Goal: Check status: Check status

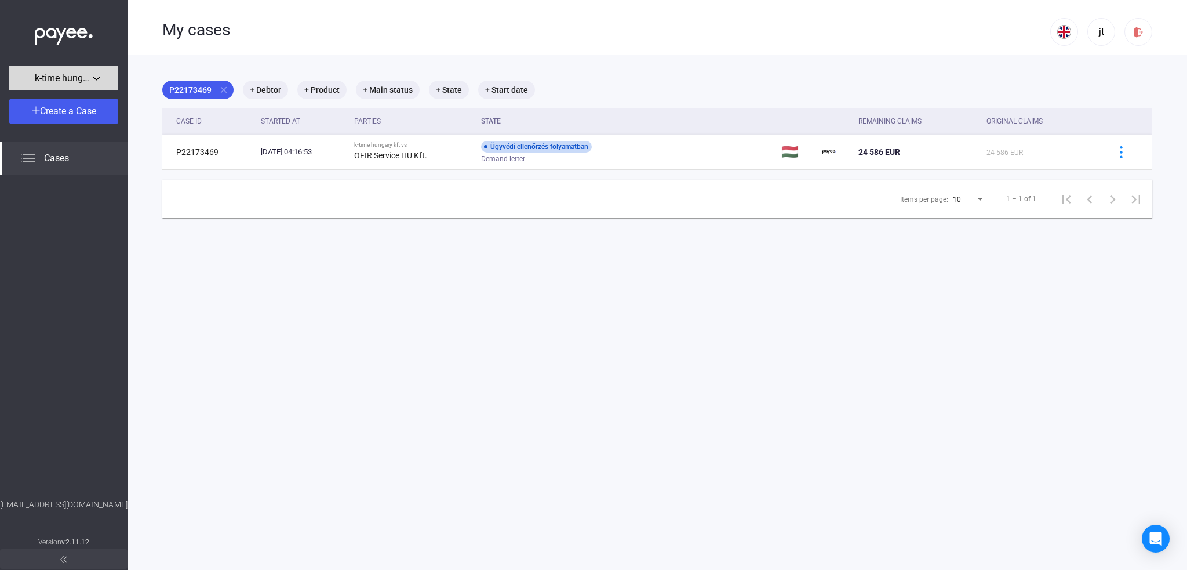
click at [96, 78] on div "k-time hungary kft" at bounding box center [64, 78] width 102 height 14
click at [96, 78] on div at bounding box center [593, 285] width 1187 height 570
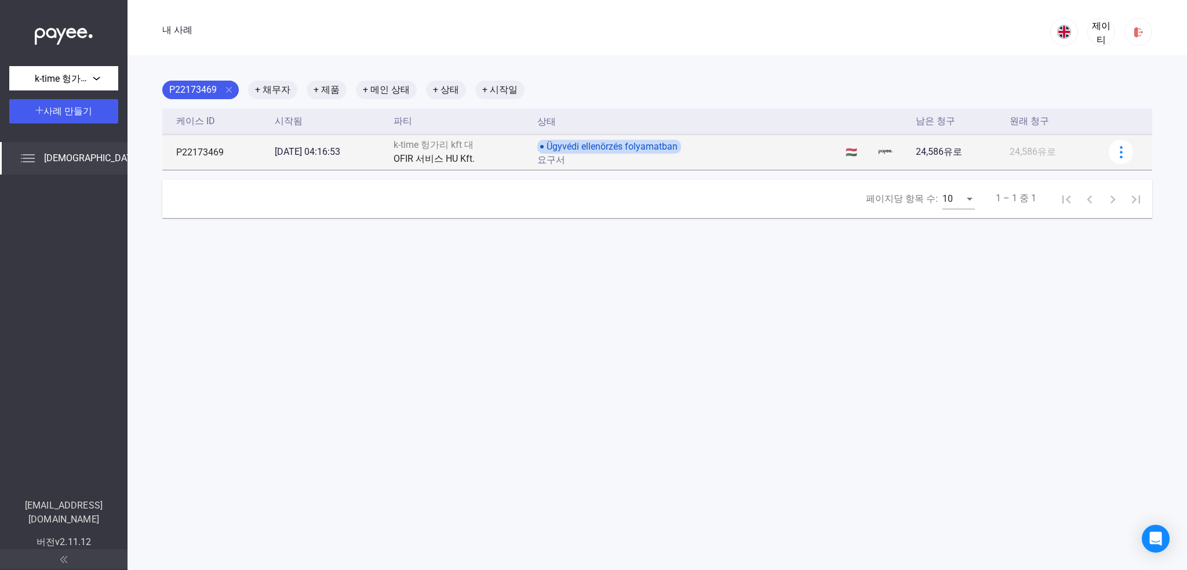
click at [287, 148] on font "[DATE] 04:16:53" at bounding box center [307, 151] width 65 height 11
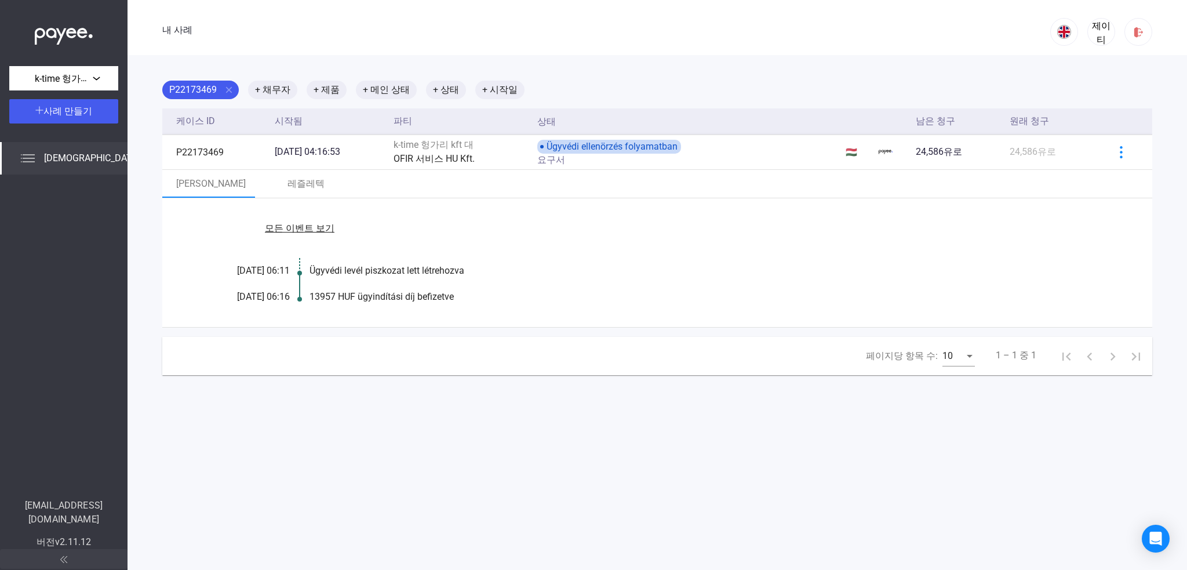
click at [52, 156] on font "[DEMOGRAPHIC_DATA]" at bounding box center [92, 157] width 96 height 11
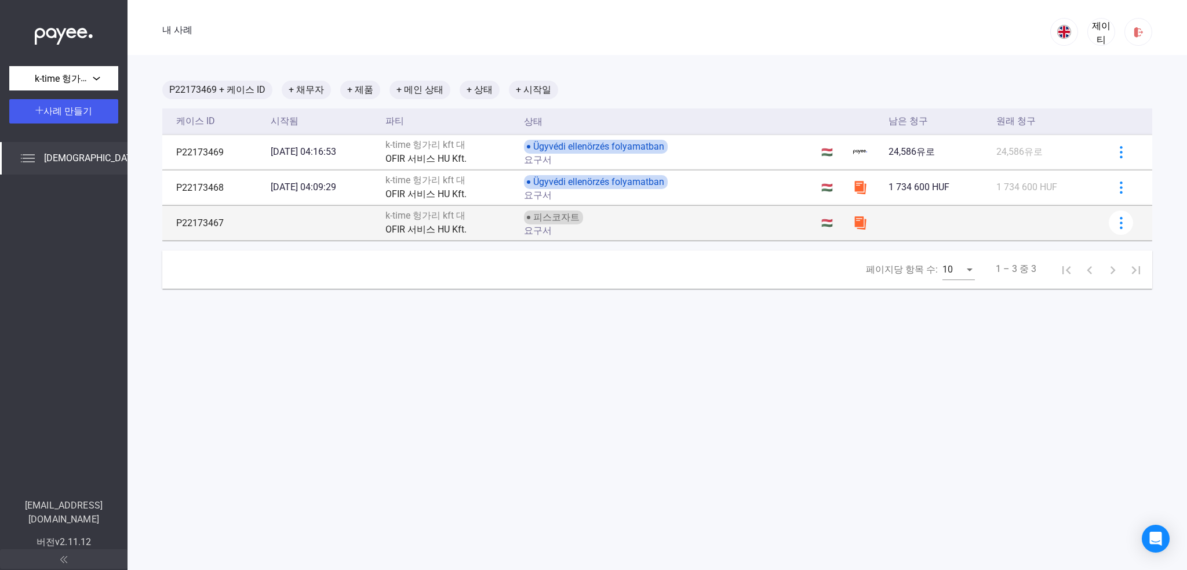
click at [435, 219] on font "k-time 헝가리 kft 대" at bounding box center [425, 215] width 80 height 11
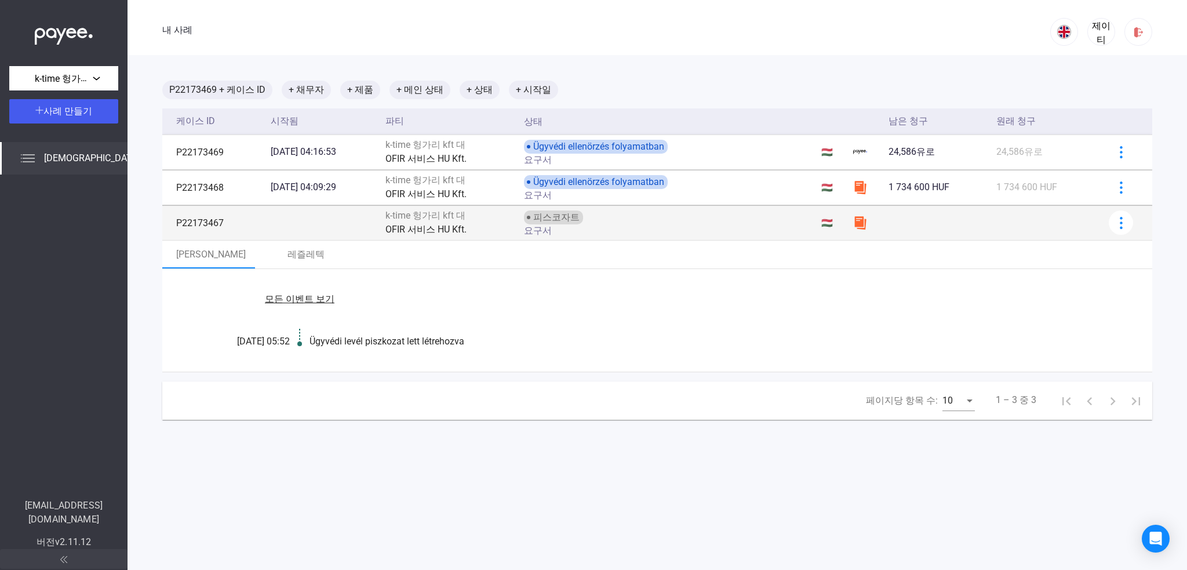
click at [434, 220] on font "k-time 헝가리 kft 대" at bounding box center [425, 215] width 80 height 11
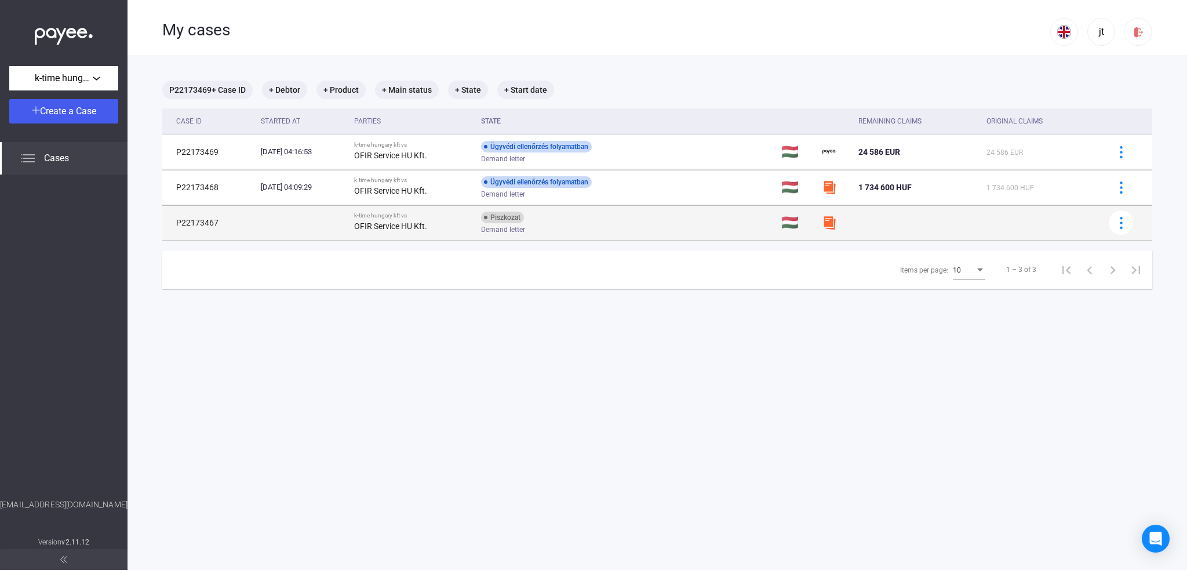
click at [807, 62] on main "P22173469 + Case ID + Debtor + Product + Main status + State + Start date Case …" at bounding box center [657, 340] width 1059 height 570
click at [1092, 38] on div "jt" at bounding box center [1101, 32] width 20 height 14
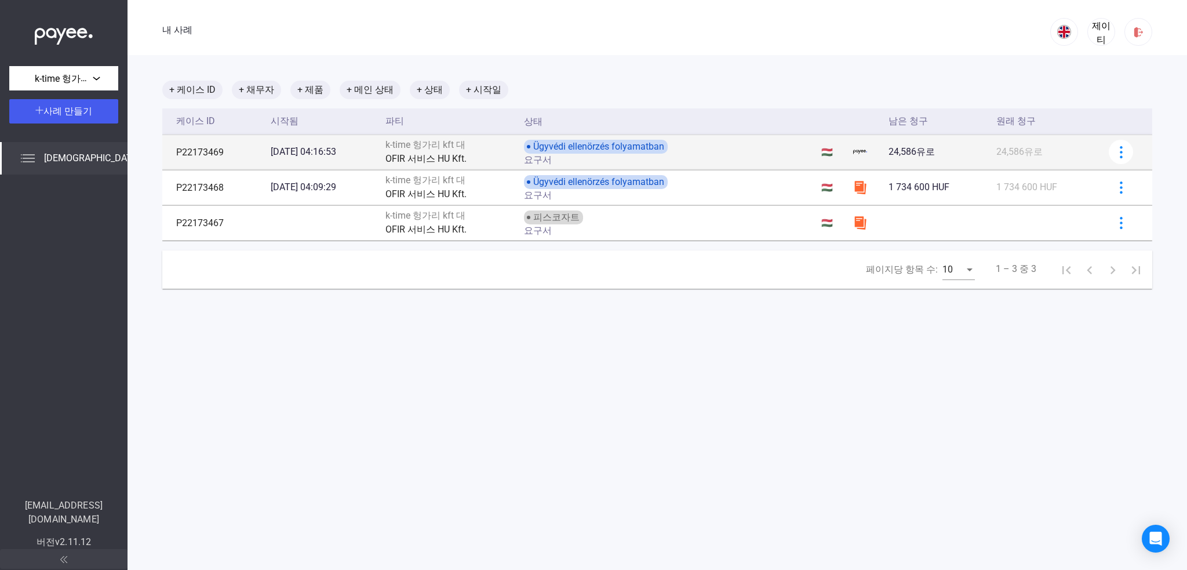
click at [552, 155] on font "요구서" at bounding box center [538, 159] width 28 height 11
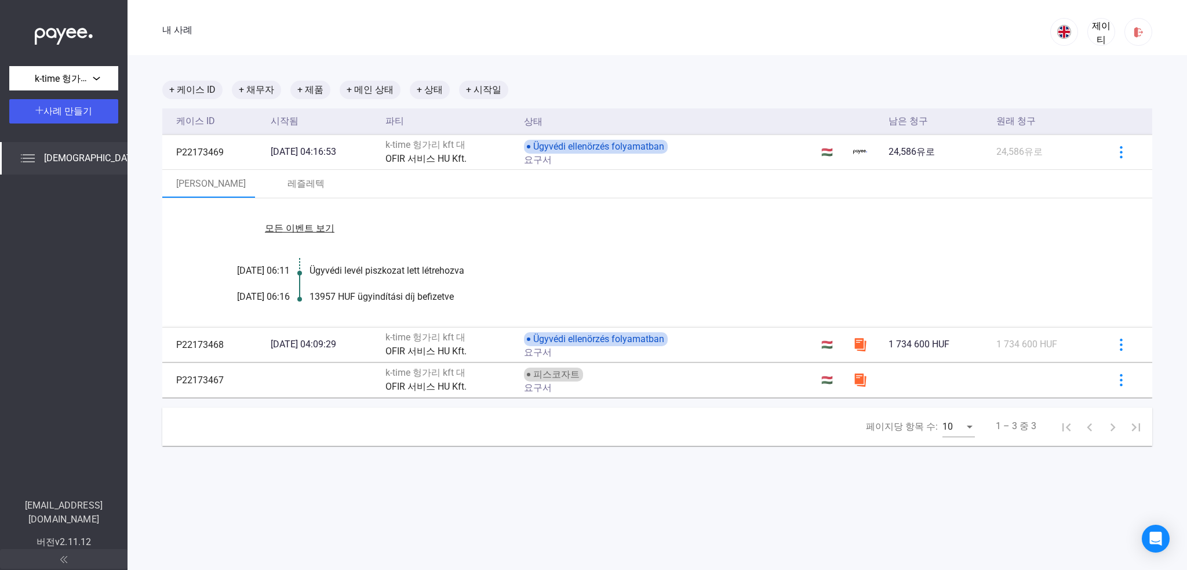
click at [289, 231] on font "모든 이벤트 보기" at bounding box center [300, 228] width 70 height 11
click at [338, 229] on font "이벤트 줄이기" at bounding box center [334, 228] width 58 height 11
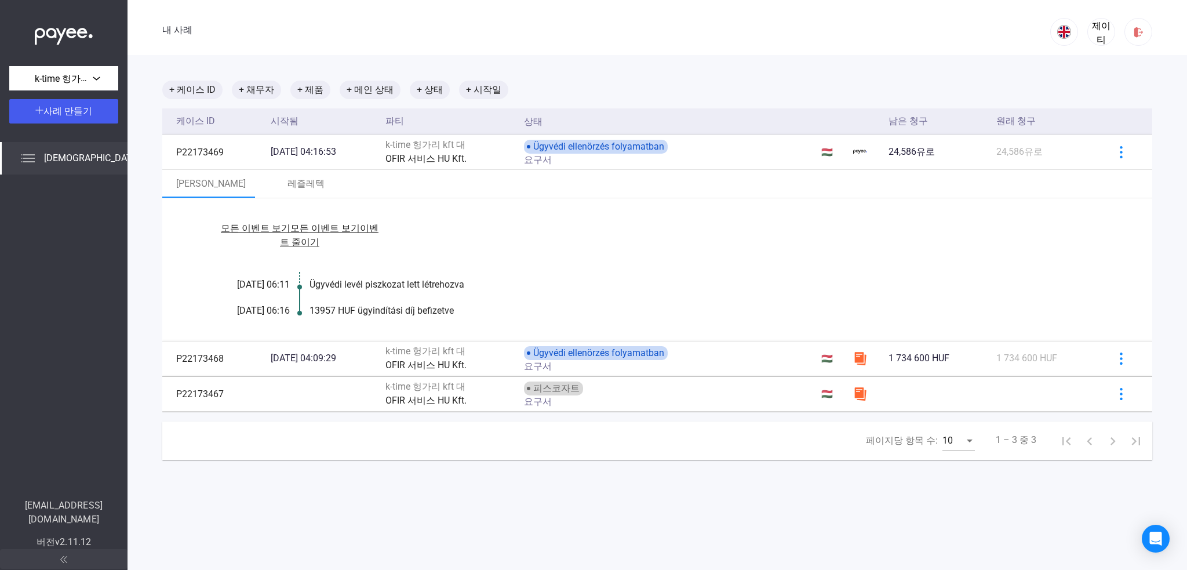
click at [353, 229] on font "이벤트 줄이기" at bounding box center [329, 235] width 99 height 25
click at [321, 241] on font "이벤트 줄이기" at bounding box center [319, 241] width 58 height 11
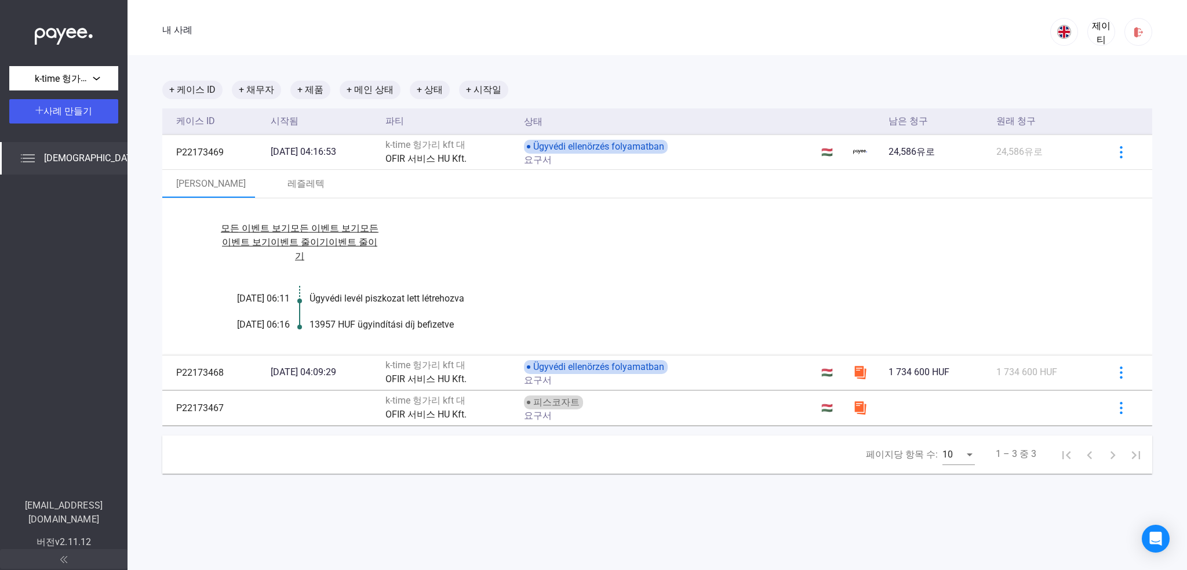
click at [321, 241] on font "이벤트 줄이기" at bounding box center [336, 248] width 82 height 25
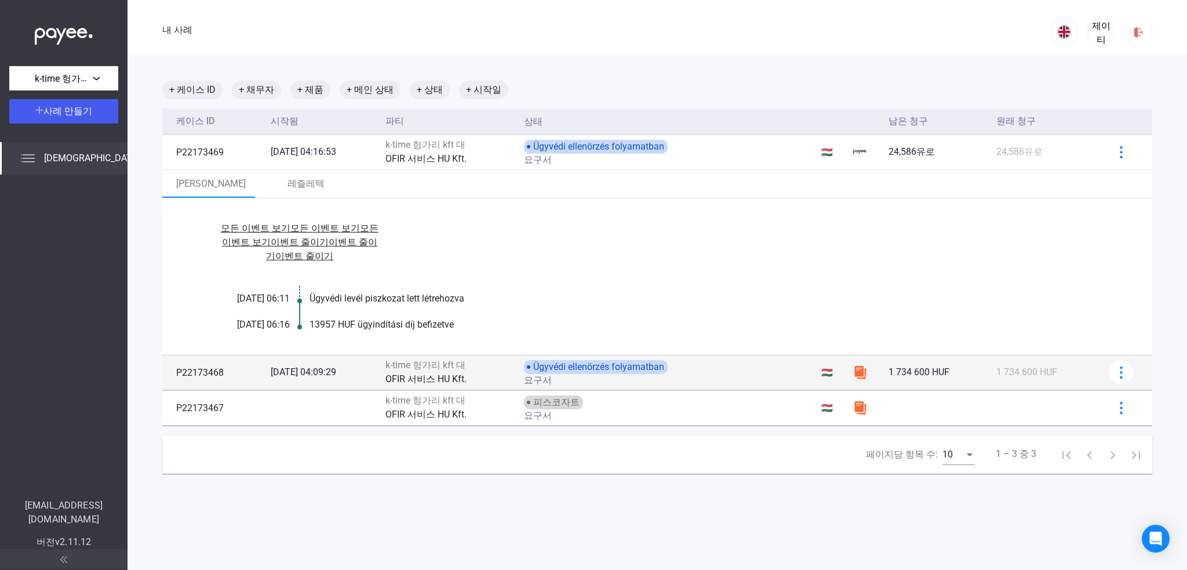
click at [624, 369] on font "Ügyvédi ellenörzés folyamatban" at bounding box center [598, 366] width 131 height 11
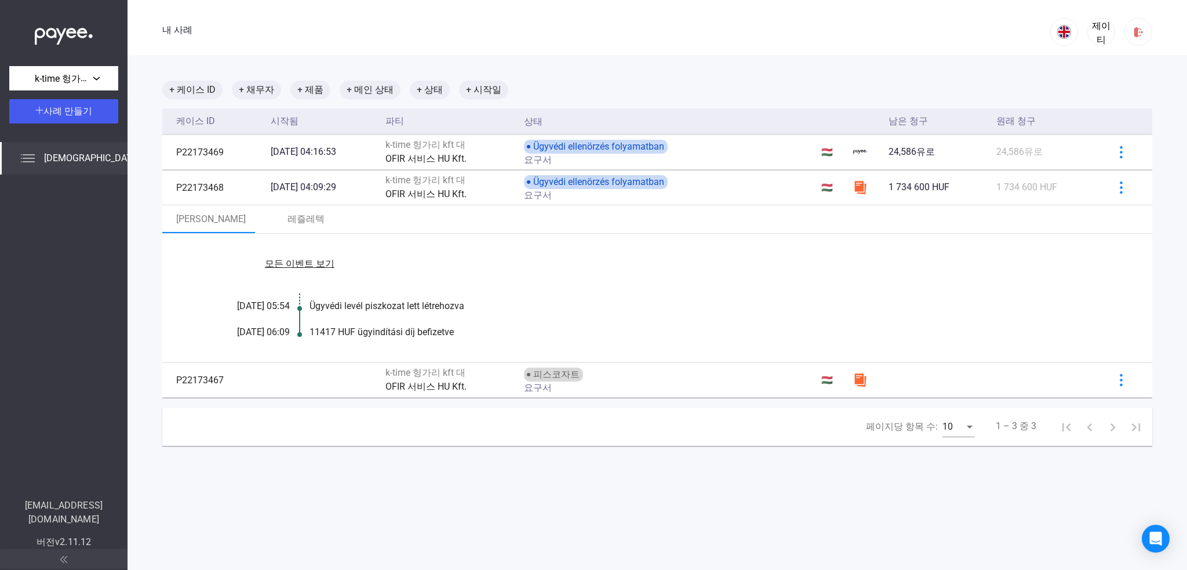
click at [606, 71] on main "+ 케이스 ID + 채무자 + 제품 + 메인 상태 + 상태 + 시작일 케이스 ID 시작됨 파티 상태 남은 청구 원래 청구 P22173469 […" at bounding box center [657, 340] width 1059 height 570
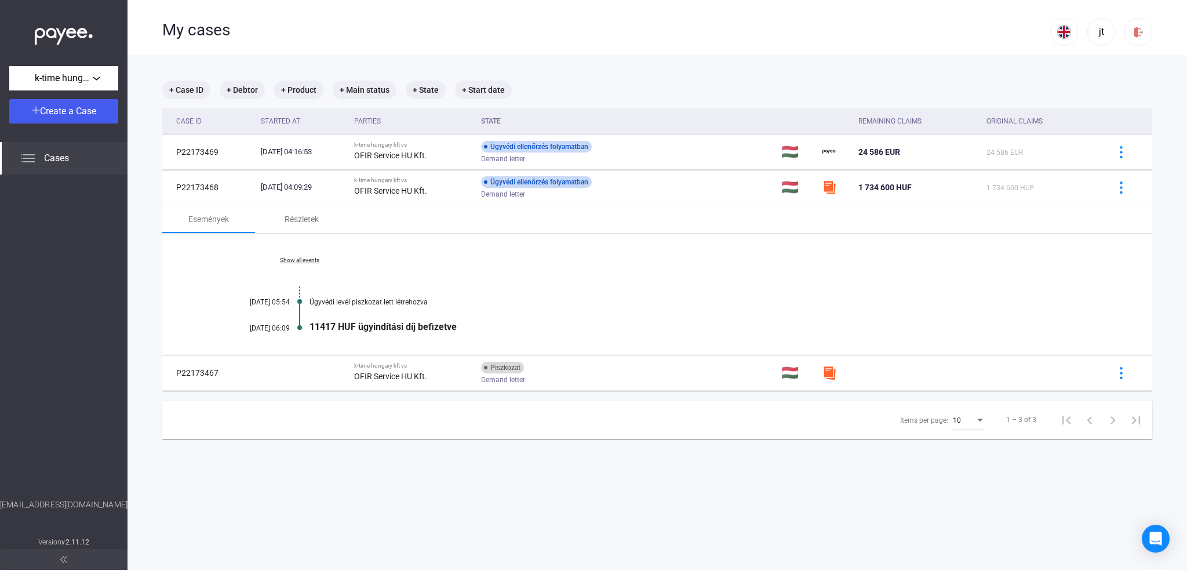
click at [69, 34] on img at bounding box center [64, 33] width 58 height 24
click at [70, 34] on img at bounding box center [64, 33] width 58 height 24
click at [198, 33] on div "My cases" at bounding box center [606, 30] width 888 height 20
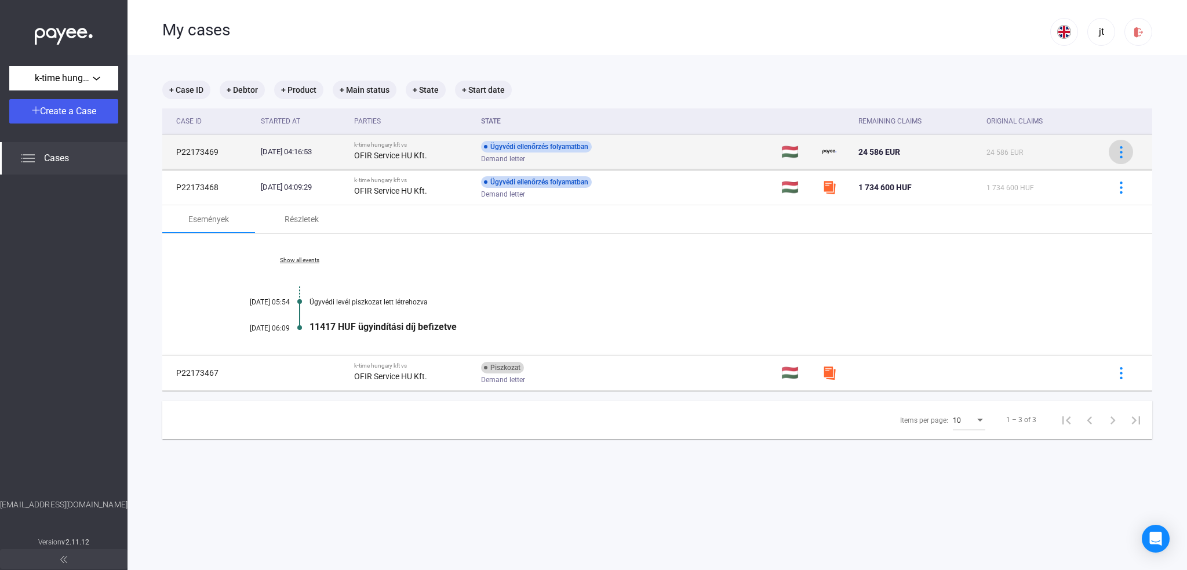
click at [1115, 156] on img at bounding box center [1121, 152] width 12 height 12
click at [1110, 156] on div at bounding box center [593, 285] width 1187 height 570
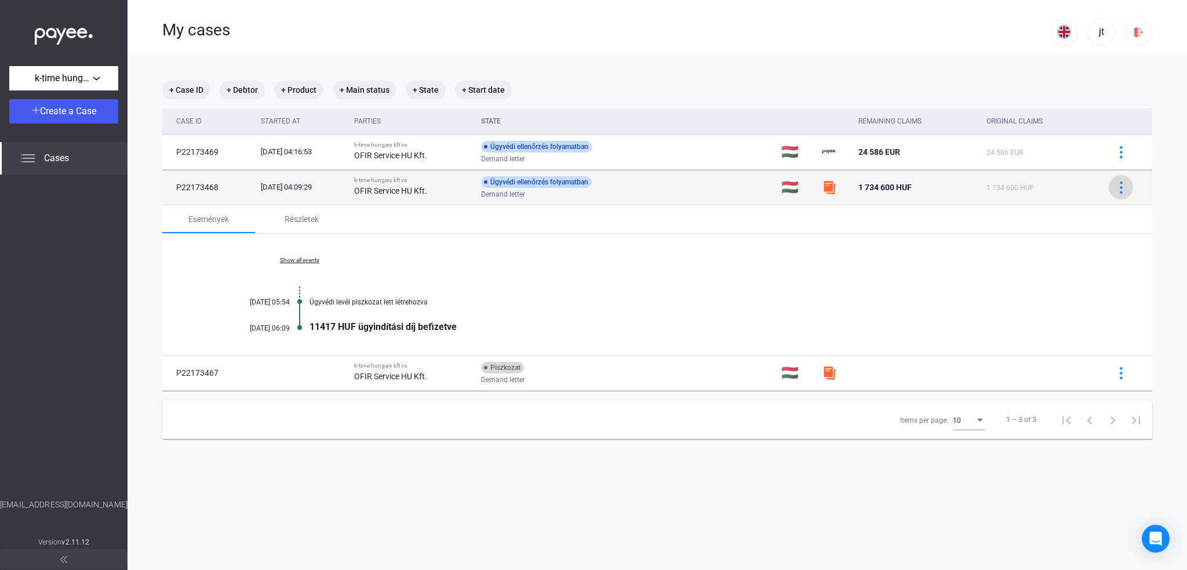
click at [1115, 185] on img at bounding box center [1121, 187] width 12 height 12
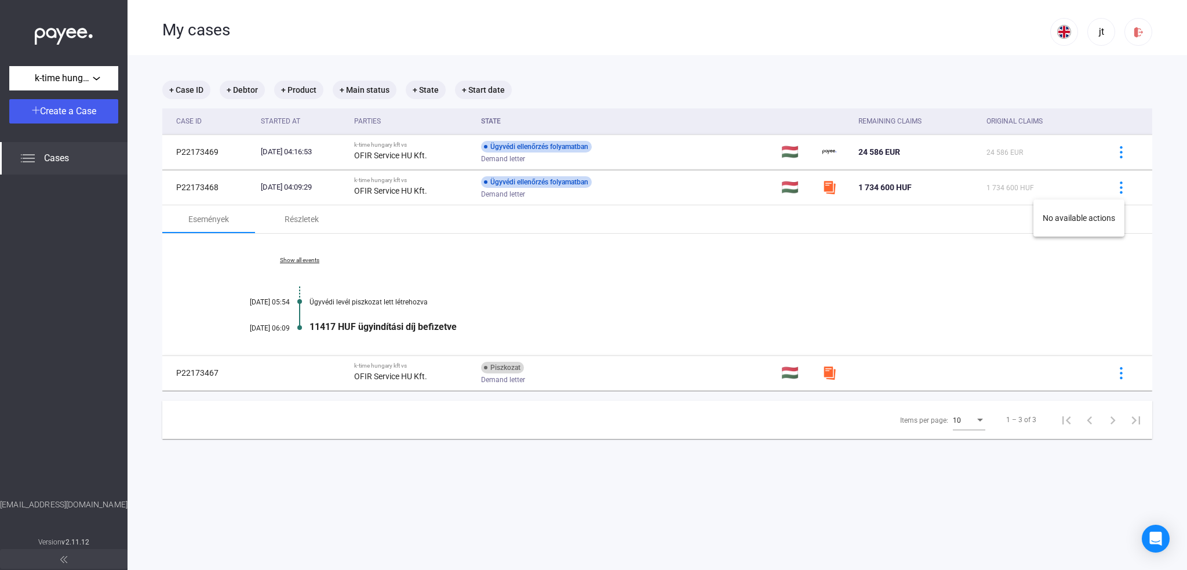
click at [1114, 187] on div at bounding box center [593, 285] width 1187 height 570
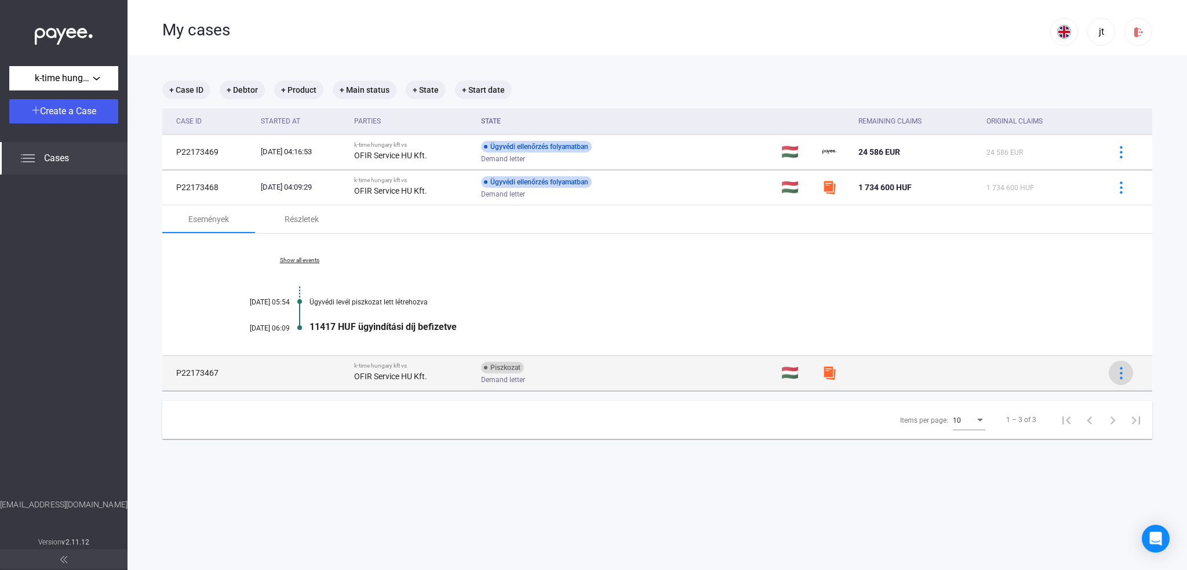
click at [1115, 378] on img at bounding box center [1121, 373] width 12 height 12
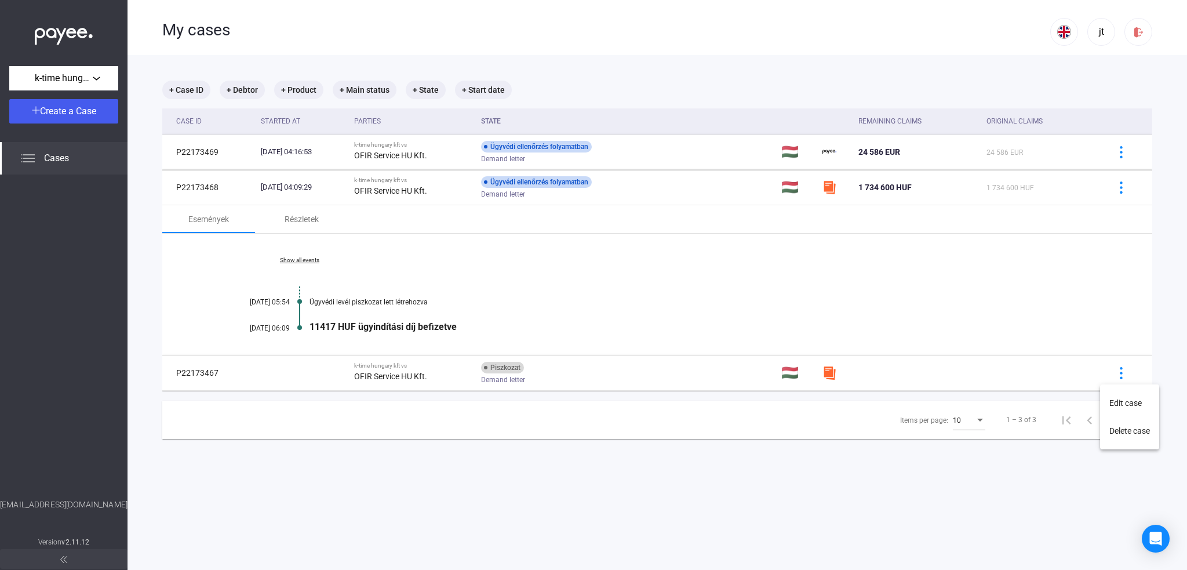
click at [636, 490] on div at bounding box center [593, 285] width 1187 height 570
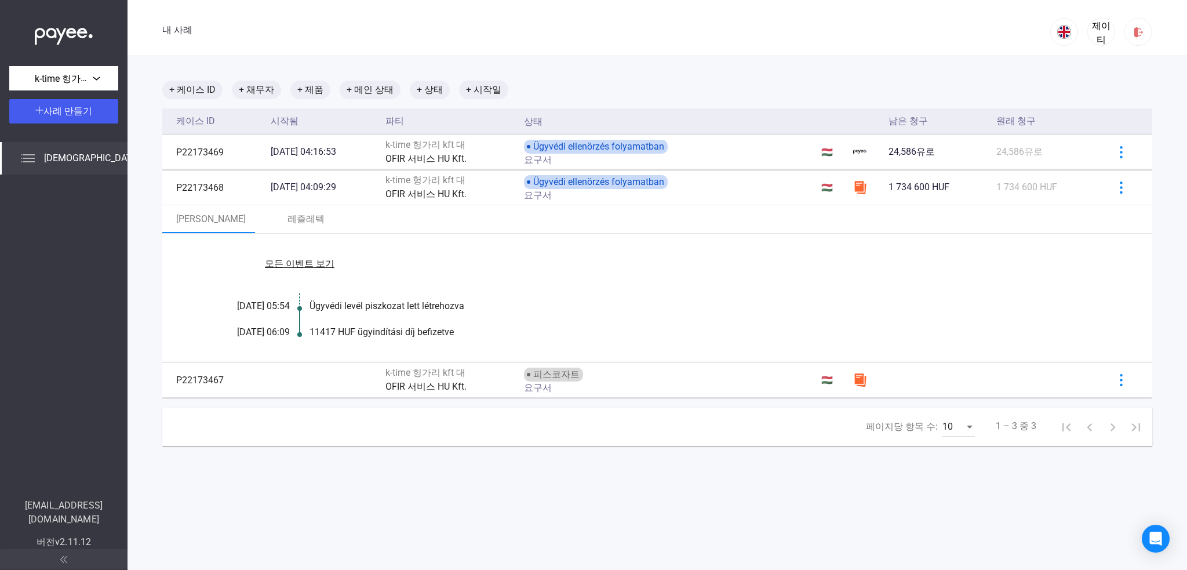
click at [658, 59] on main "+ 케이스 ID + 채무자 + 제품 + 메인 상태 + 상태 + 시작일 케이스 ID 시작됨 파티 상태 남은 청구 원래 청구 P22173469 […" at bounding box center [657, 340] width 1059 height 570
